Goal: Transaction & Acquisition: Subscribe to service/newsletter

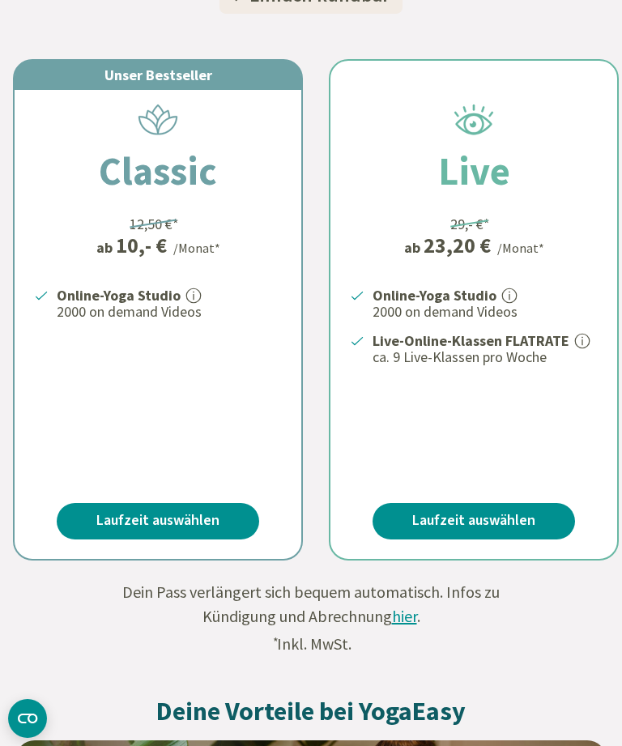
scroll to position [412, 0]
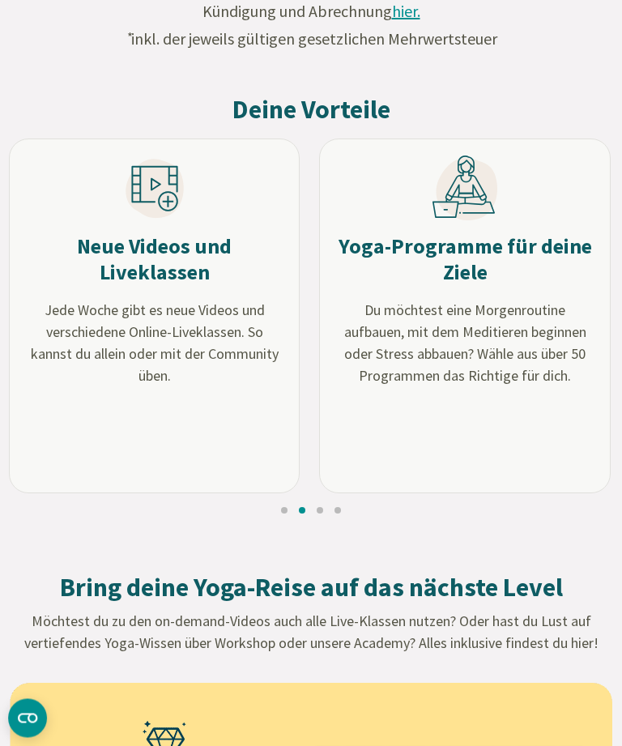
scroll to position [1348, 0]
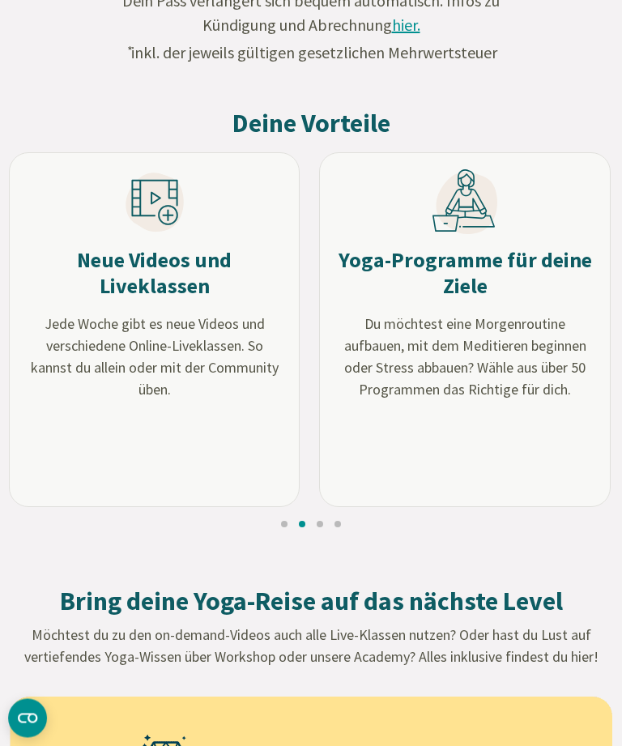
click at [172, 275] on h3 "Neue Videos und Liveklassen" at bounding box center [155, 274] width 258 height 53
click at [155, 212] on icon at bounding box center [155, 202] width 58 height 59
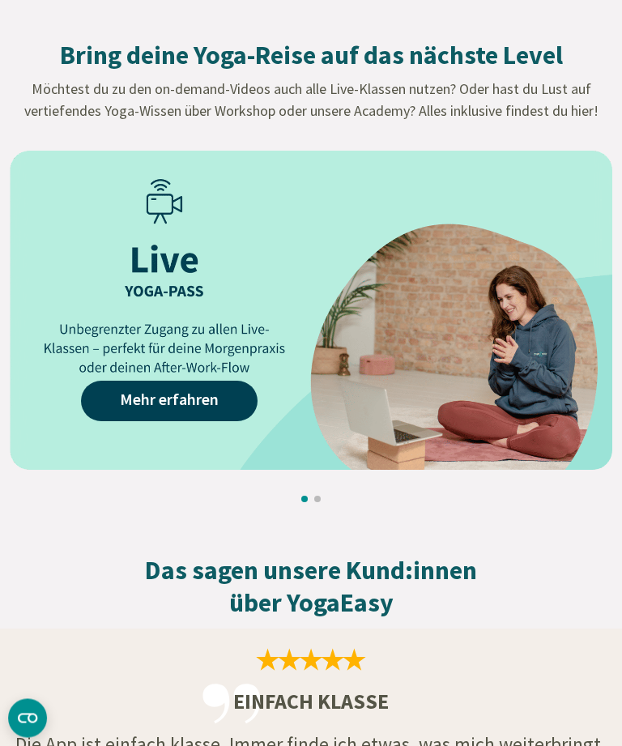
scroll to position [1913, 0]
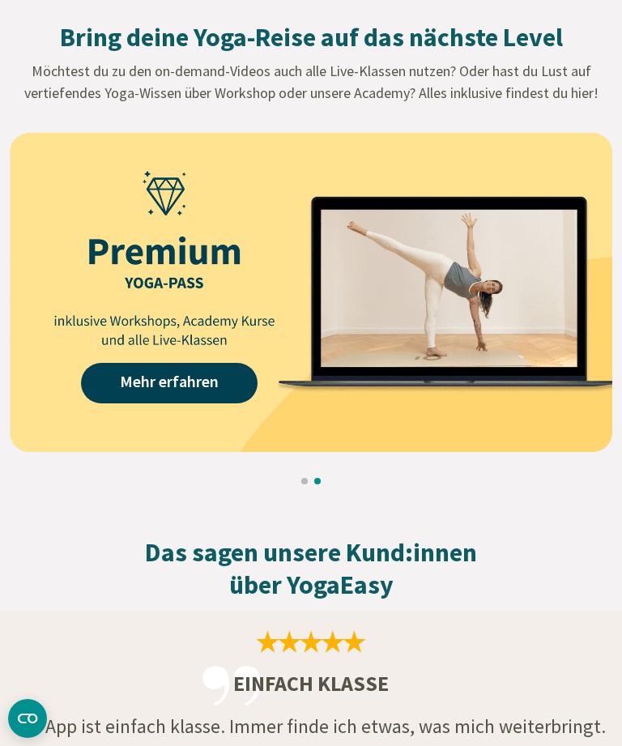
click at [224, 384] on link "Mehr erfahren" at bounding box center [169, 383] width 177 height 41
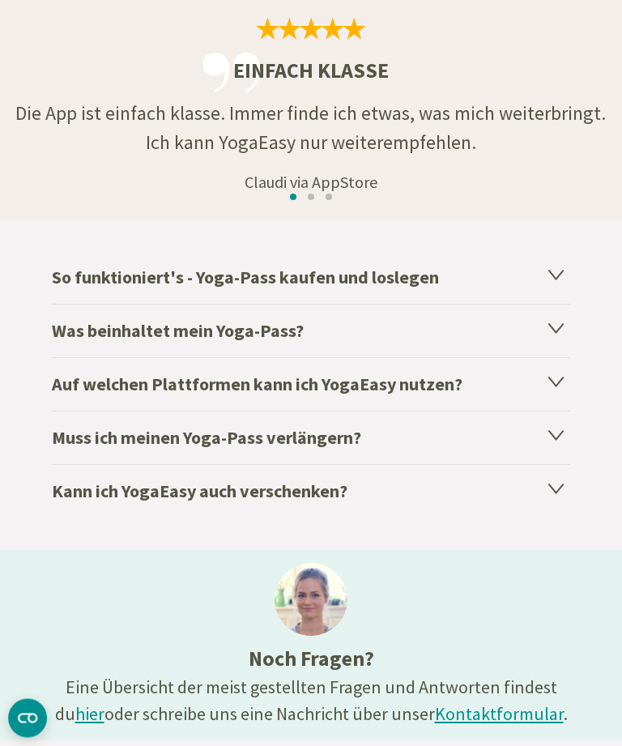
scroll to position [2526, 0]
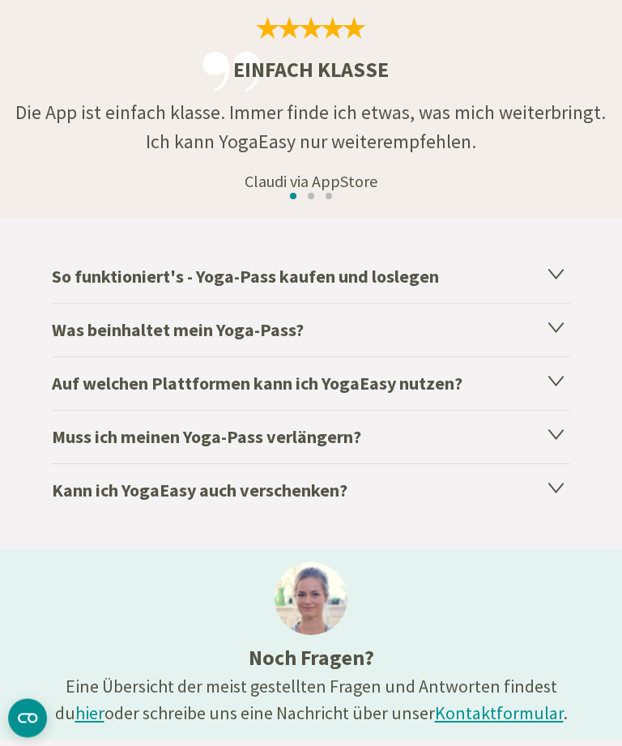
click at [546, 331] on h4 "Was beinhaltet mein Yoga-Pass?" at bounding box center [311, 330] width 518 height 53
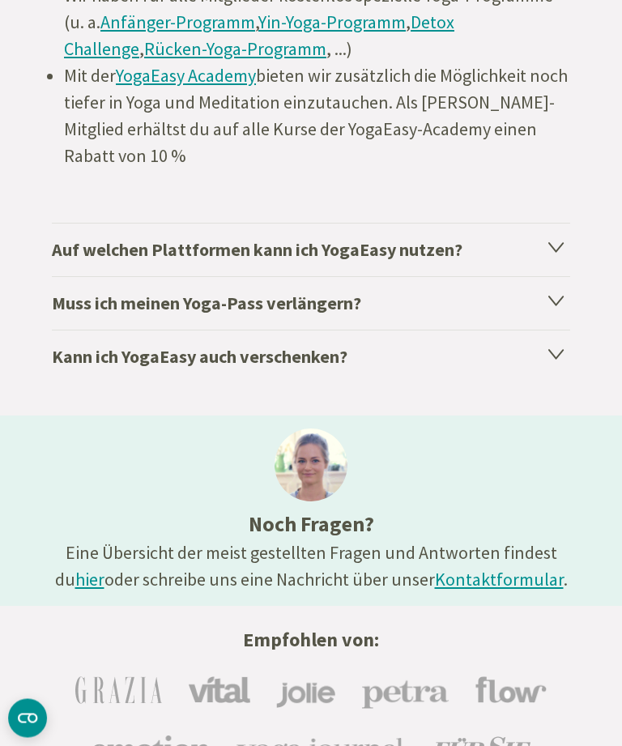
click at [555, 304] on icon at bounding box center [556, 301] width 14 height 9
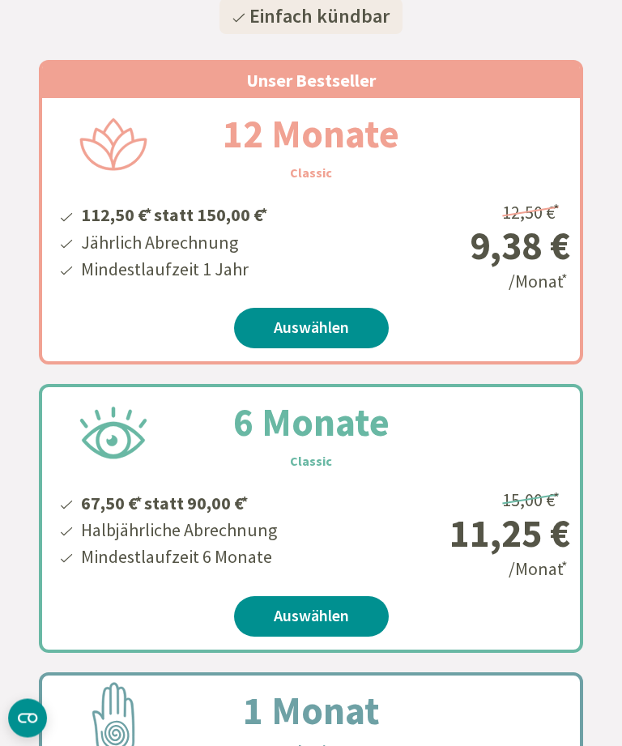
scroll to position [317, 0]
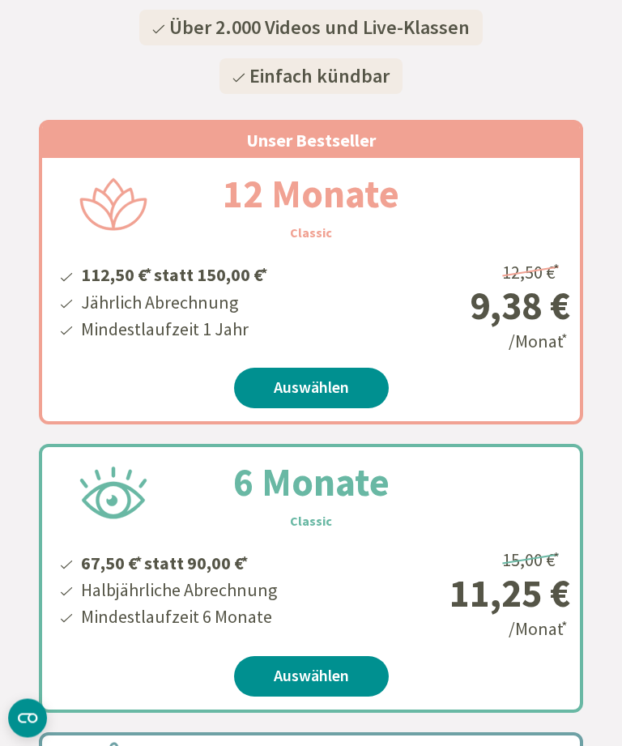
click at [324, 388] on link "Auswählen" at bounding box center [311, 389] width 155 height 41
